Goal: Information Seeking & Learning: Learn about a topic

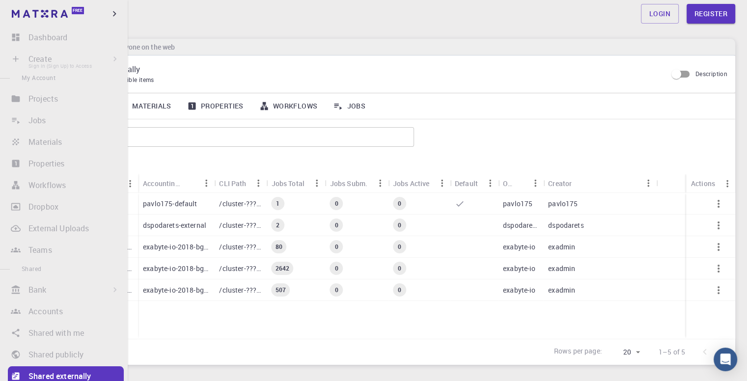
click at [20, 56] on li "Create Sign In (Sign Up) to Access New Job New Material Create Material Upload …" at bounding box center [64, 59] width 128 height 20
click at [59, 62] on li "Create Sign In (Sign Up) to Access New Job New Material Create Material Upload …" at bounding box center [64, 59] width 128 height 20
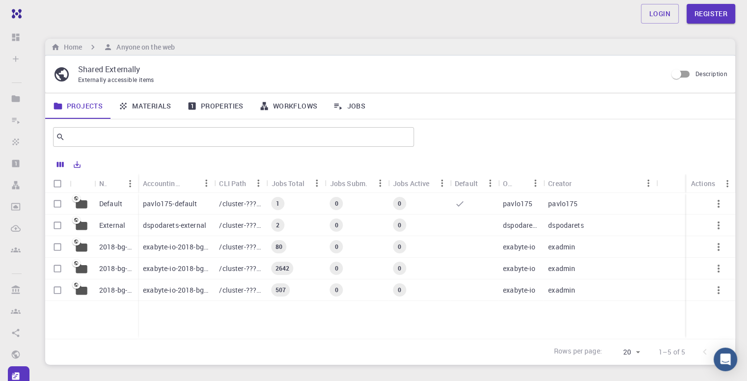
click at [199, 53] on div "Home Anyone on the web" at bounding box center [390, 47] width 690 height 17
click at [107, 209] on div "Default" at bounding box center [116, 204] width 44 height 22
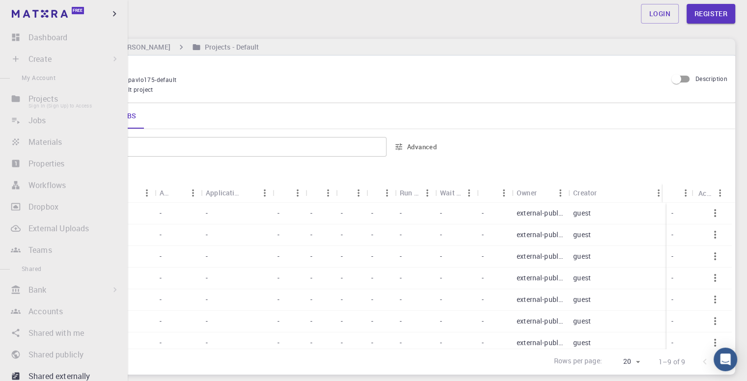
click at [17, 101] on li "Projects Sign In (Sign Up) to Access" at bounding box center [64, 99] width 128 height 20
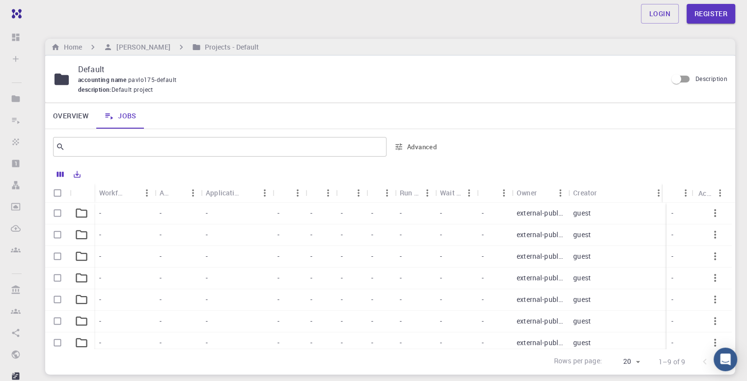
click at [167, 111] on div "Overview Jobs" at bounding box center [390, 116] width 690 height 26
click at [82, 114] on link "Overview" at bounding box center [70, 116] width 51 height 26
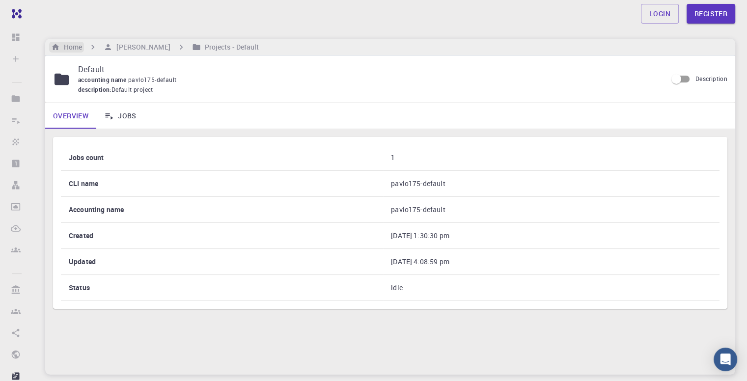
click at [70, 45] on h6 "Home" at bounding box center [71, 47] width 22 height 11
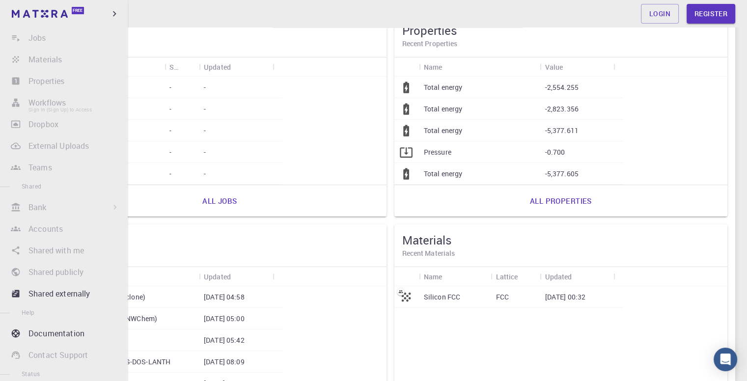
scroll to position [90, 0]
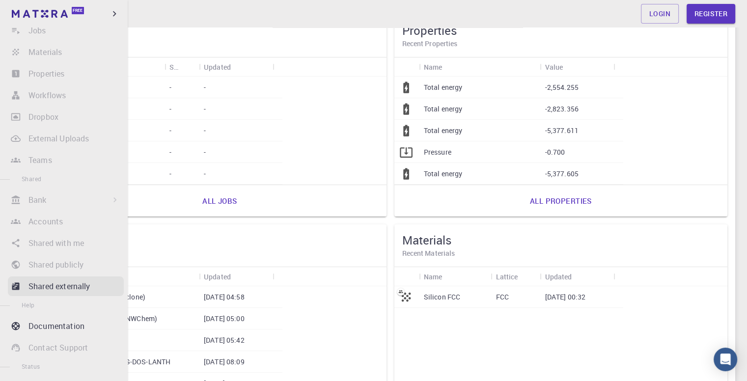
click at [54, 287] on p "Shared externally" at bounding box center [59, 286] width 62 height 12
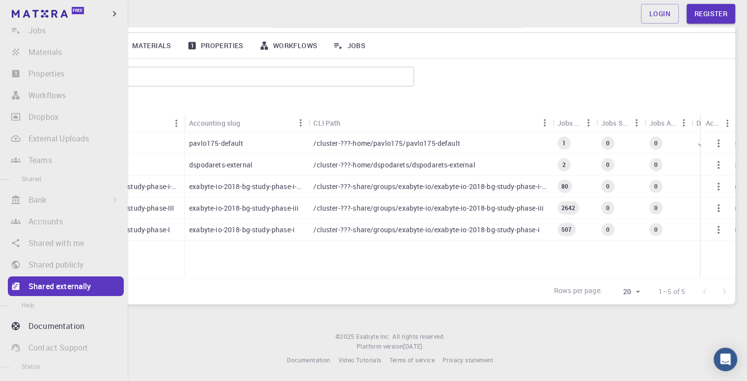
scroll to position [60, 0]
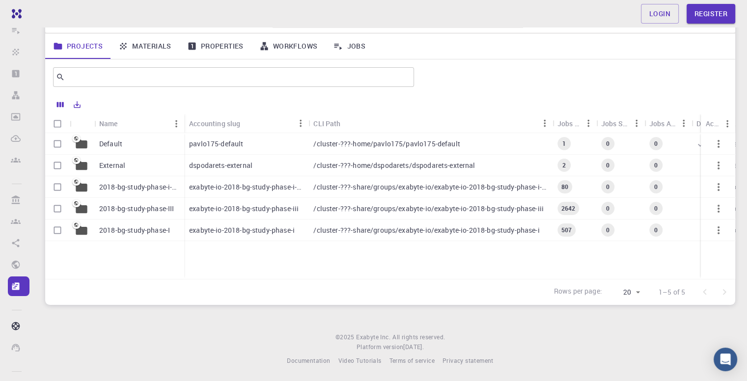
click at [125, 231] on p "2018-bg-study-phase-I" at bounding box center [134, 230] width 71 height 10
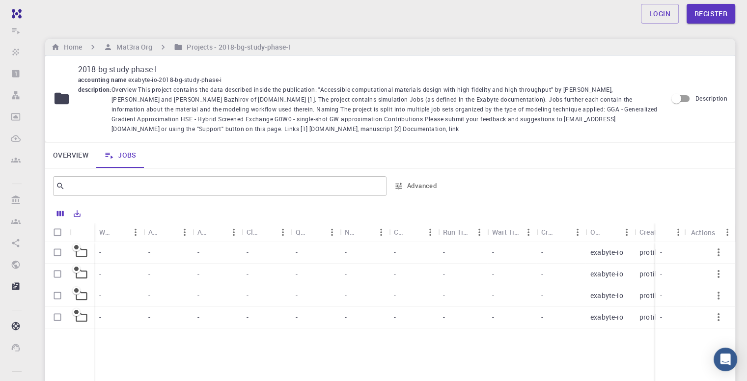
click at [84, 256] on icon at bounding box center [81, 252] width 11 height 9
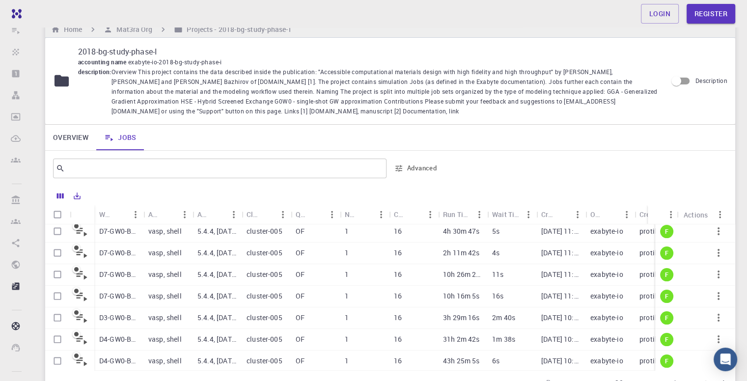
scroll to position [293, 0]
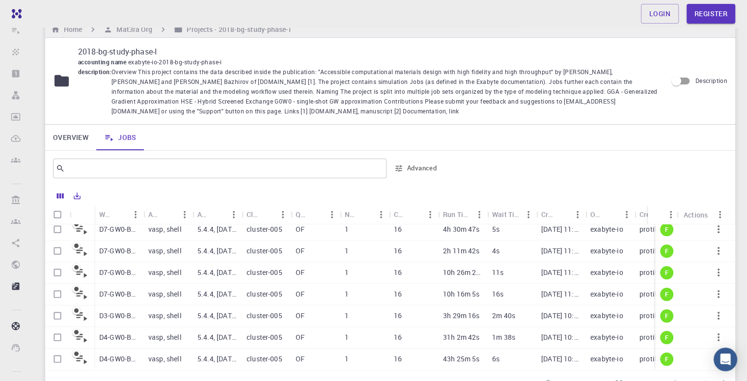
click at [128, 332] on p "D4-GW0-BG (final)" at bounding box center [118, 337] width 39 height 10
